Goal: Navigation & Orientation: Find specific page/section

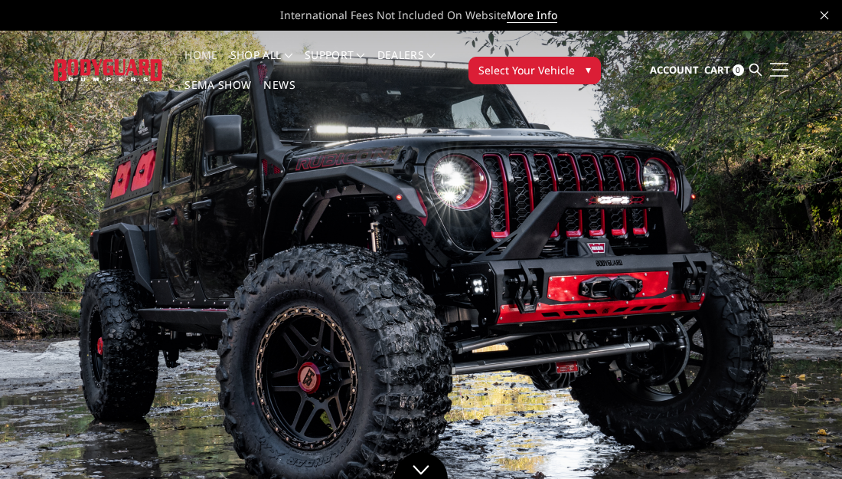
click at [778, 73] on link at bounding box center [777, 69] width 21 height 16
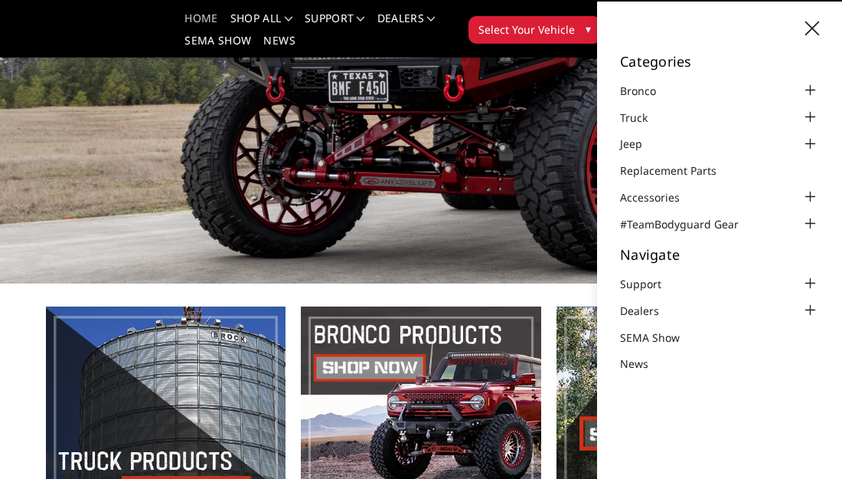
scroll to position [118, 0]
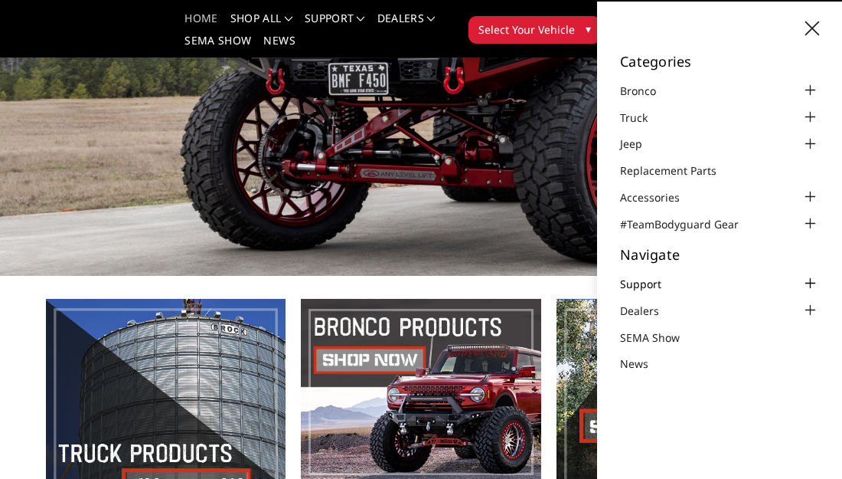
click at [646, 281] on link "Support" at bounding box center [650, 284] width 60 height 16
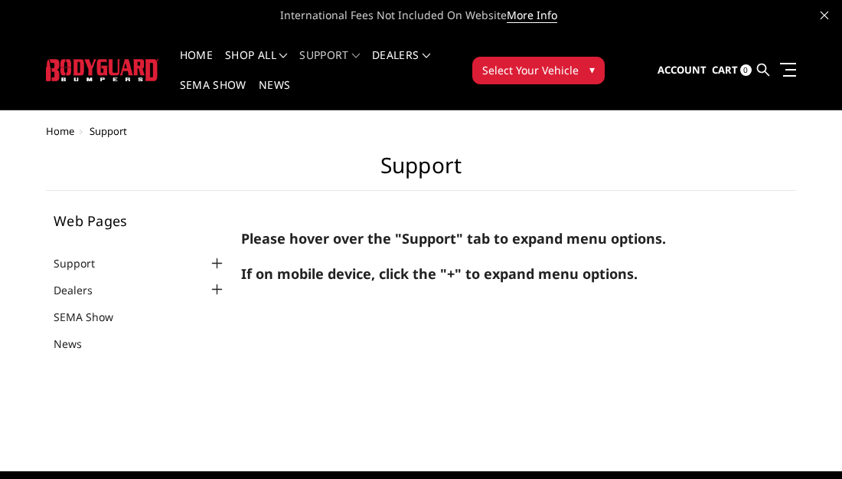
click at [782, 57] on ul "Account Sign in Register Cart 0 Search Search" at bounding box center [727, 69] width 139 height 45
click at [788, 70] on link at bounding box center [785, 69] width 21 height 16
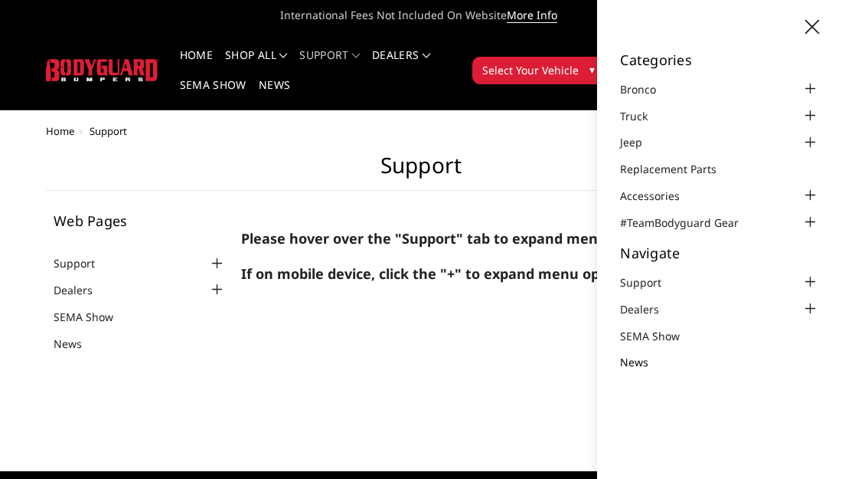
click at [639, 363] on link "News" at bounding box center [643, 362] width 47 height 16
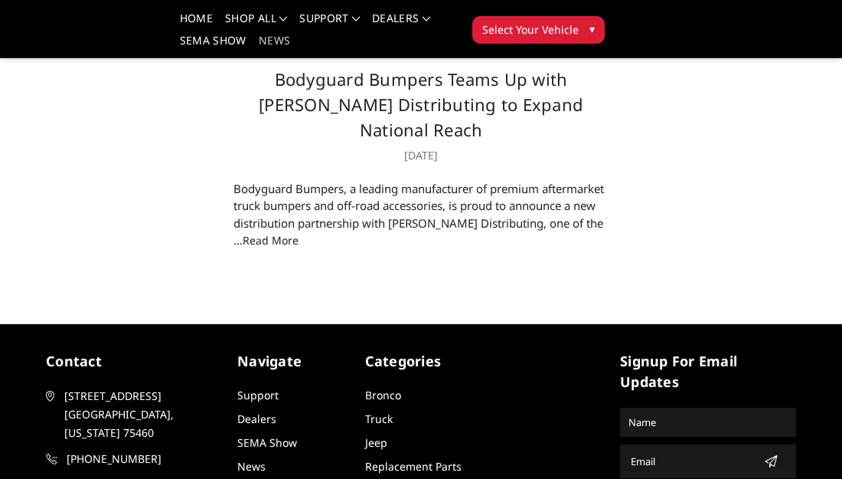
scroll to position [102, 0]
click at [299, 240] on link "read more" at bounding box center [271, 240] width 56 height 15
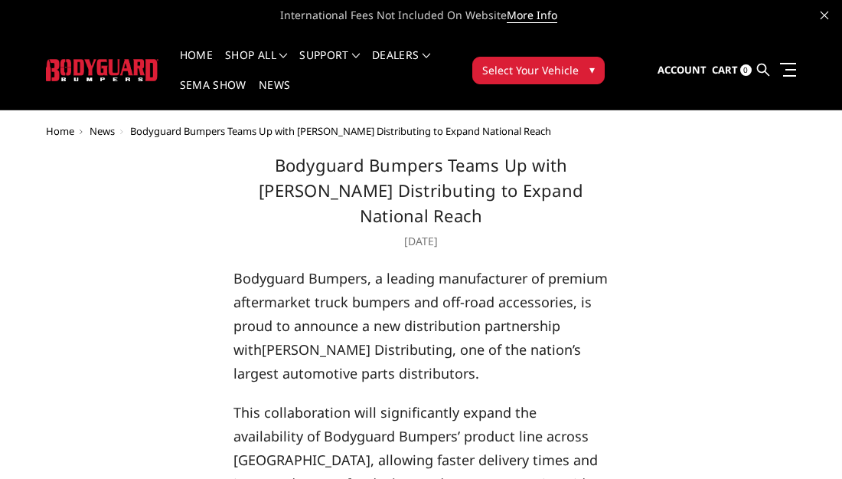
click at [540, 71] on span "Select Your Vehicle" at bounding box center [530, 70] width 96 height 16
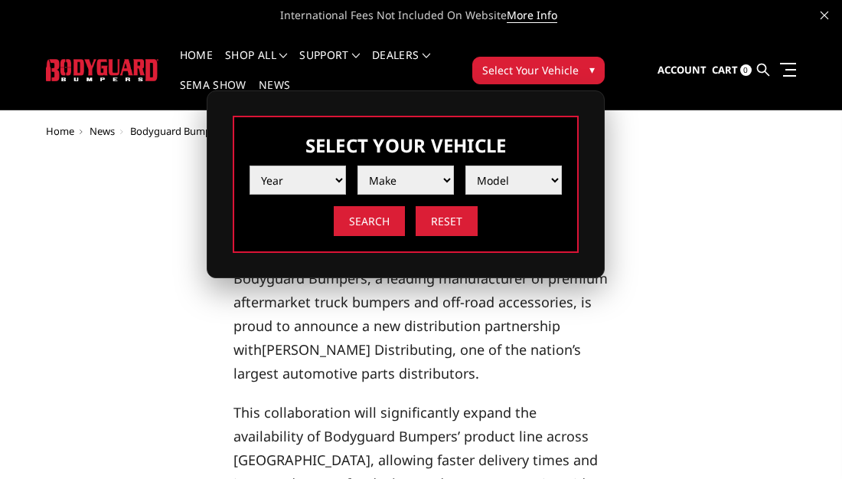
click at [324, 182] on select "Year 2025 2024 2023 2022 2021 2020 2019 2018 2017 2016 2015 2014 2013 2012 2011…" at bounding box center [298, 179] width 96 height 29
select select "yr_1992"
click at [250, 165] on select "Year 2025 2024 2023 2022 2021 2020 2019 2018 2017 2016 2015 2014 2013 2012 2011…" at bounding box center [298, 179] width 96 height 29
click at [433, 177] on select "Make Ford" at bounding box center [406, 179] width 96 height 29
click at [424, 178] on select "Make Ford" at bounding box center [406, 179] width 96 height 29
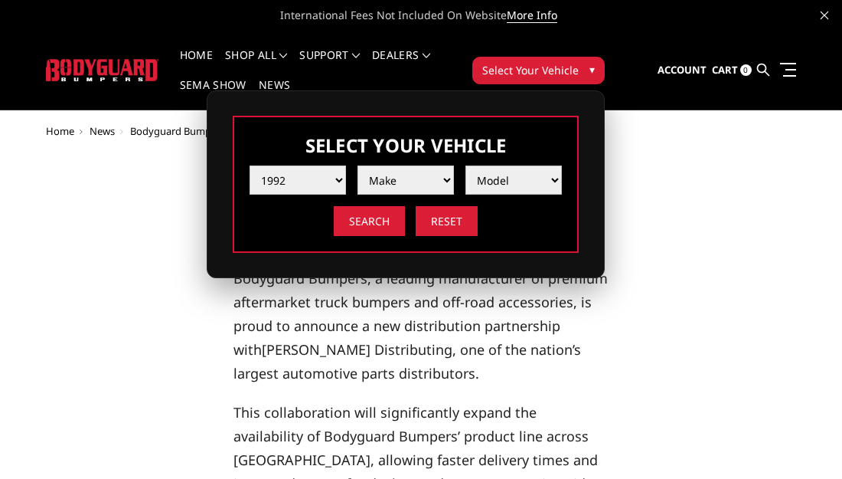
click at [516, 186] on select "Model" at bounding box center [514, 179] width 96 height 29
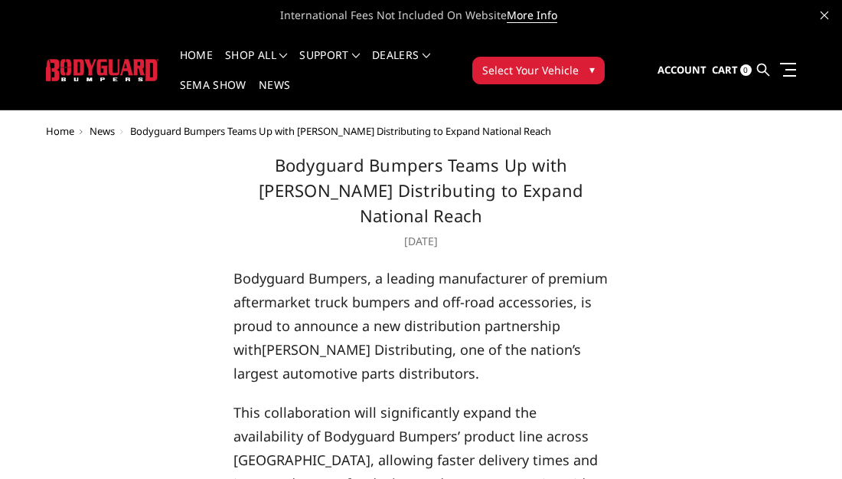
click at [56, 129] on span "Home" at bounding box center [60, 131] width 28 height 14
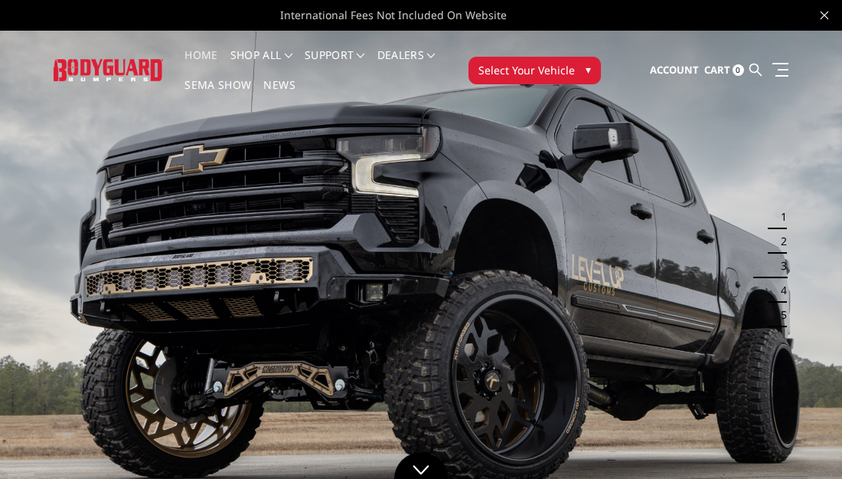
click at [545, 20] on link "More Info" at bounding box center [532, 15] width 51 height 15
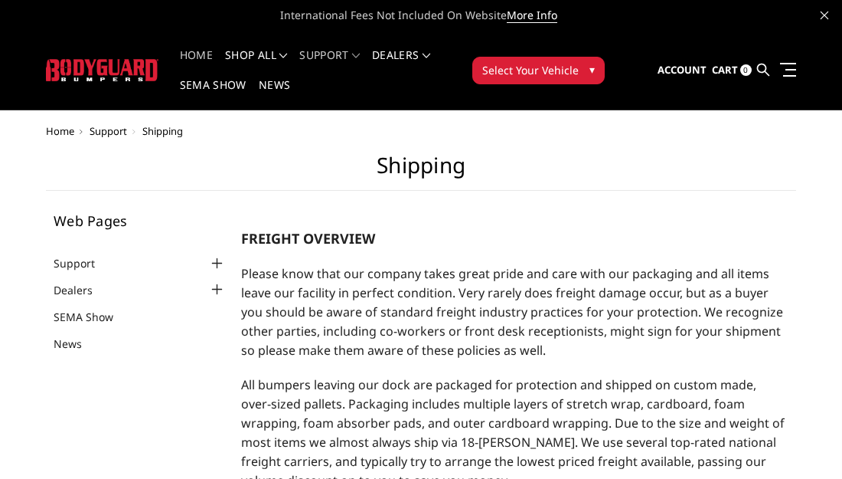
click at [200, 55] on link "Home" at bounding box center [196, 65] width 33 height 30
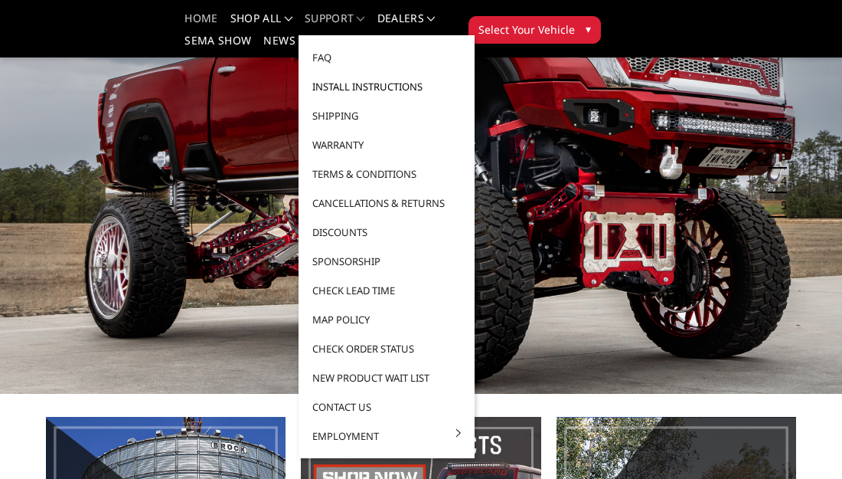
scroll to position [90, 0]
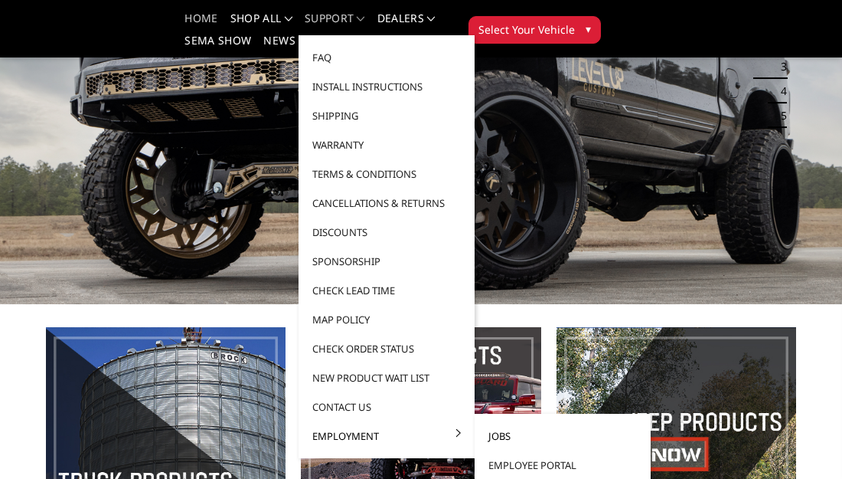
click at [508, 439] on link "Jobs" at bounding box center [563, 435] width 164 height 29
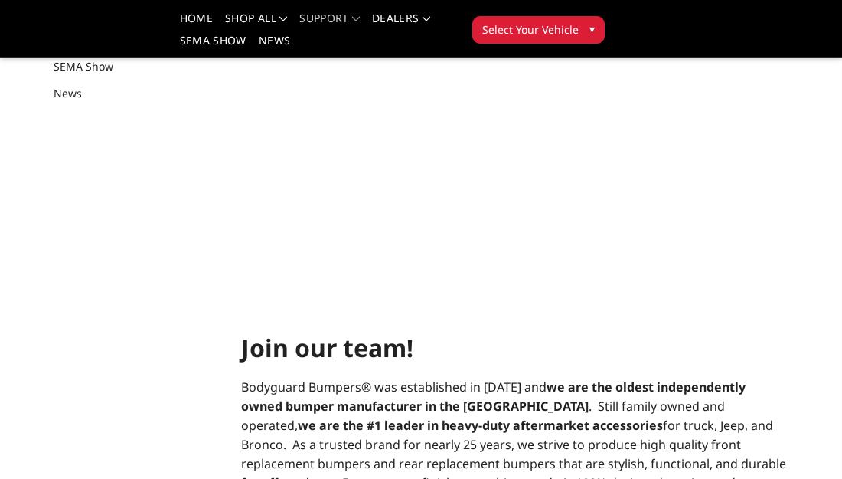
scroll to position [267, 0]
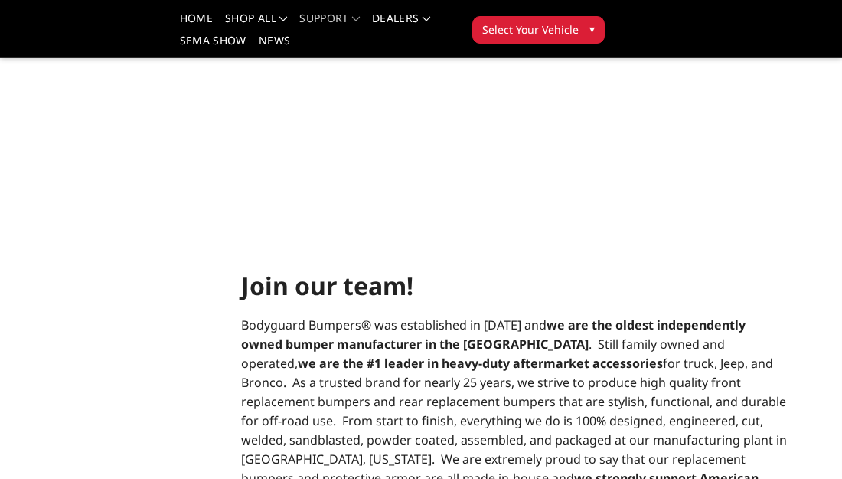
select select "US"
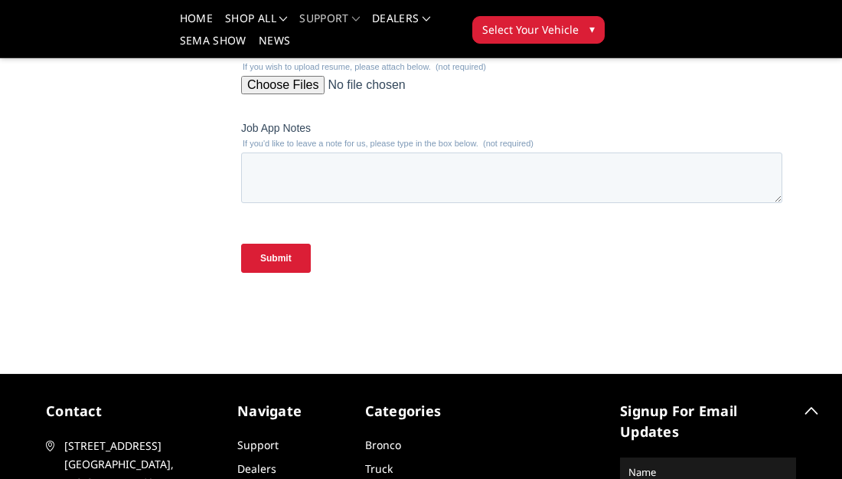
scroll to position [2194, 0]
